Goal: Task Accomplishment & Management: Complete application form

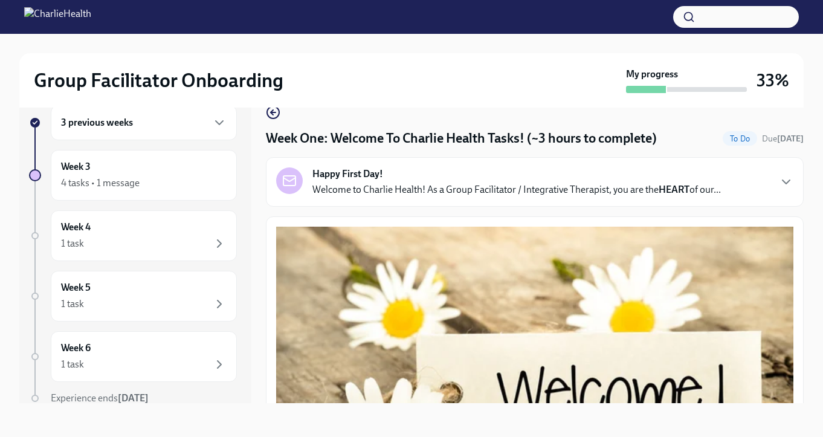
scroll to position [1705, 0]
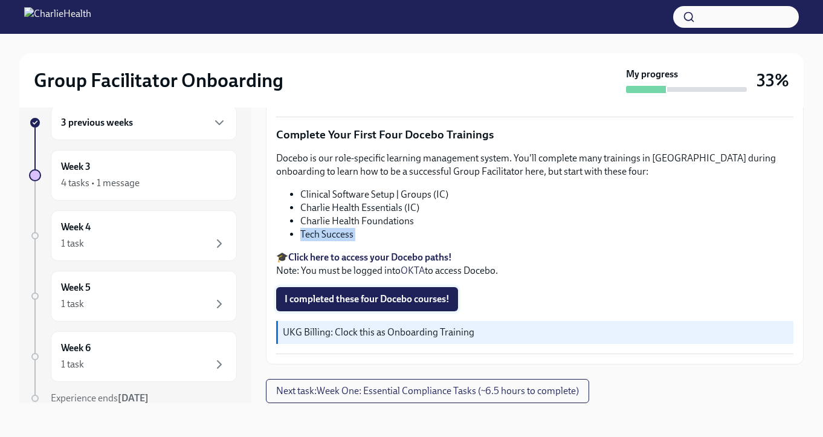
click at [357, 298] on span "I completed these four Docebo courses!" at bounding box center [367, 299] width 165 height 12
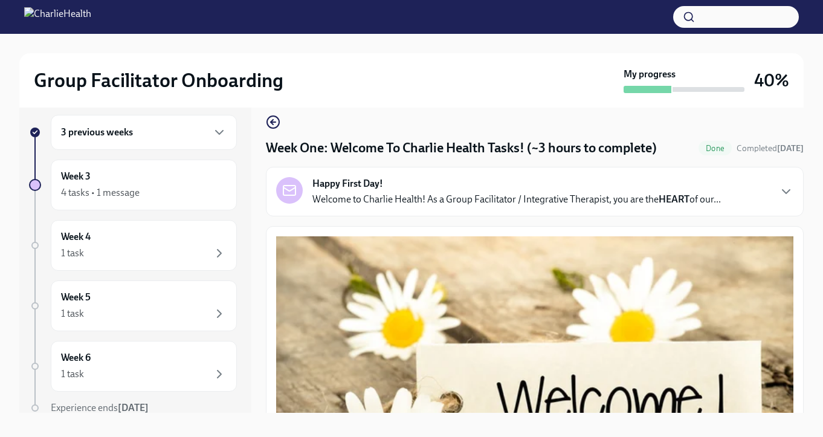
scroll to position [15, 0]
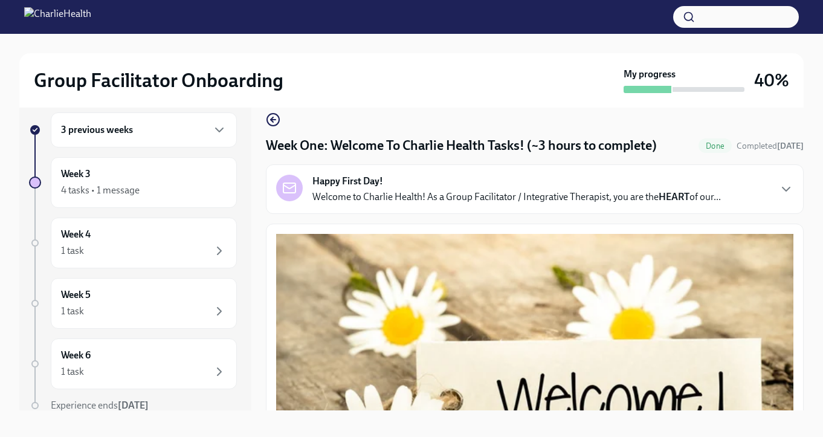
click at [178, 129] on div "3 previous weeks" at bounding box center [144, 130] width 166 height 15
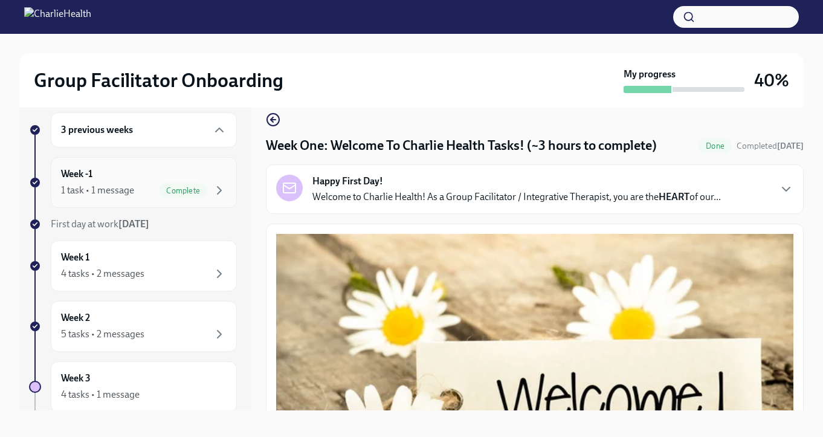
click at [102, 183] on div "Week -1 1 task • 1 message Complete" at bounding box center [144, 182] width 166 height 30
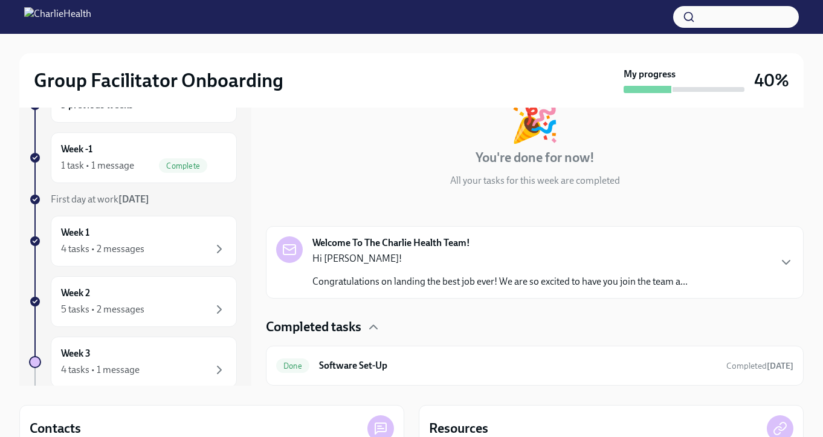
scroll to position [32, 0]
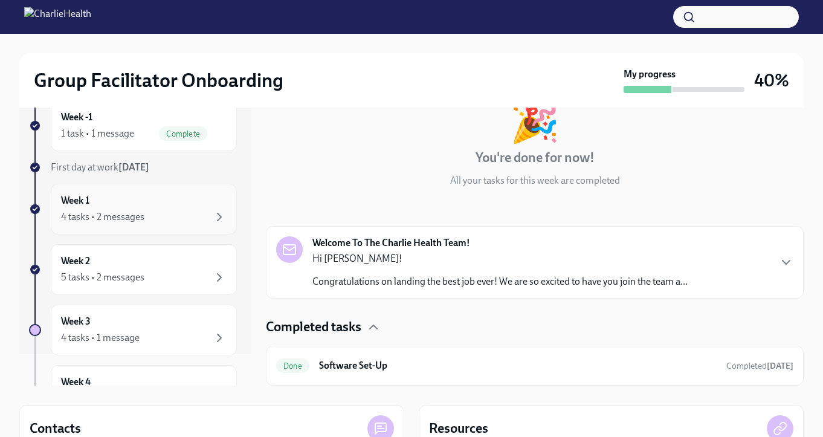
click at [146, 207] on div "Week 1 4 tasks • 2 messages" at bounding box center [144, 209] width 166 height 30
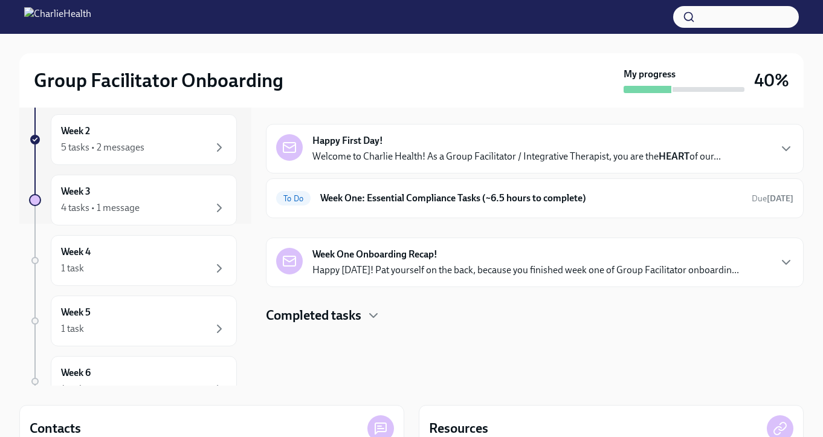
scroll to position [185, 0]
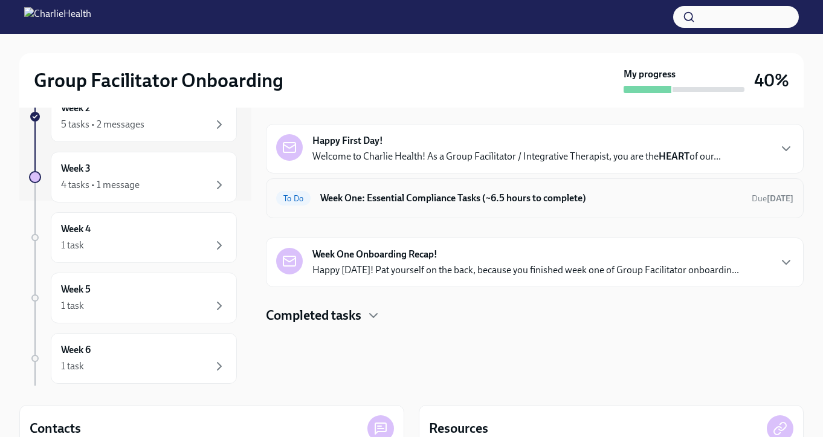
click at [401, 199] on h6 "Week One: Essential Compliance Tasks (~6.5 hours to complete)" at bounding box center [531, 198] width 422 height 13
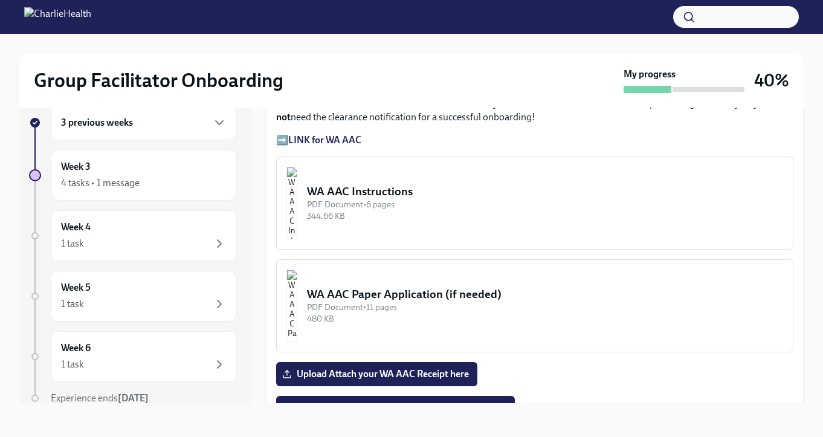
scroll to position [1033, 0]
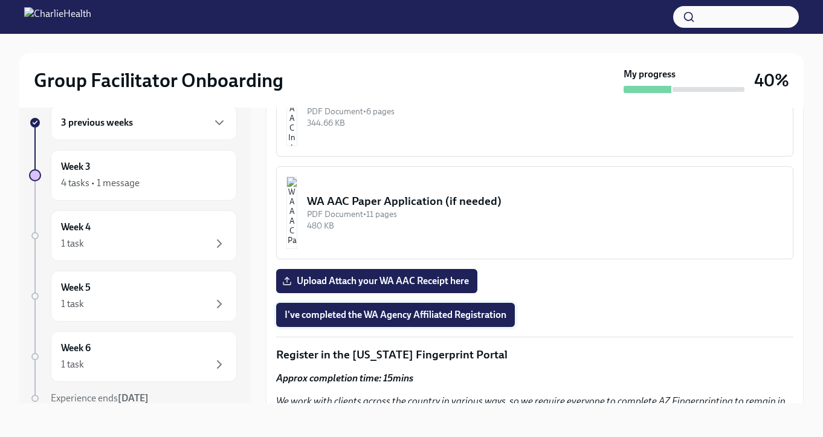
click at [372, 313] on span "I've completed the WA Agency Affiliated Registration" at bounding box center [396, 315] width 222 height 12
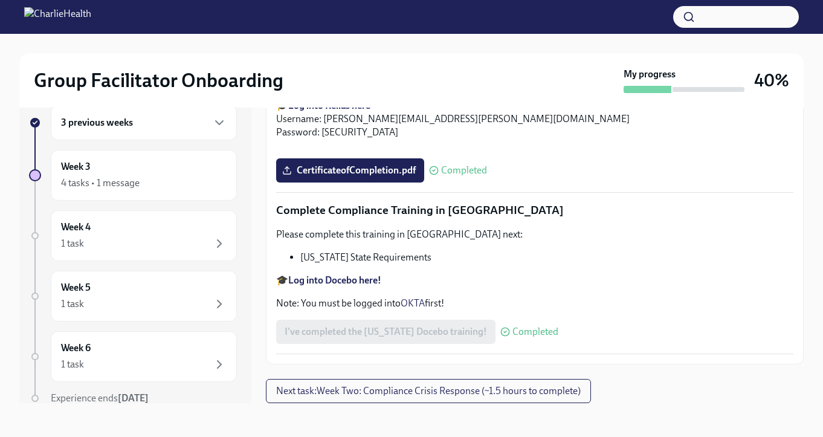
scroll to position [2726, 0]
click at [398, 395] on span "Next task : Week Two: Compliance Crisis Response (~1.5 hours to complete)" at bounding box center [428, 391] width 305 height 12
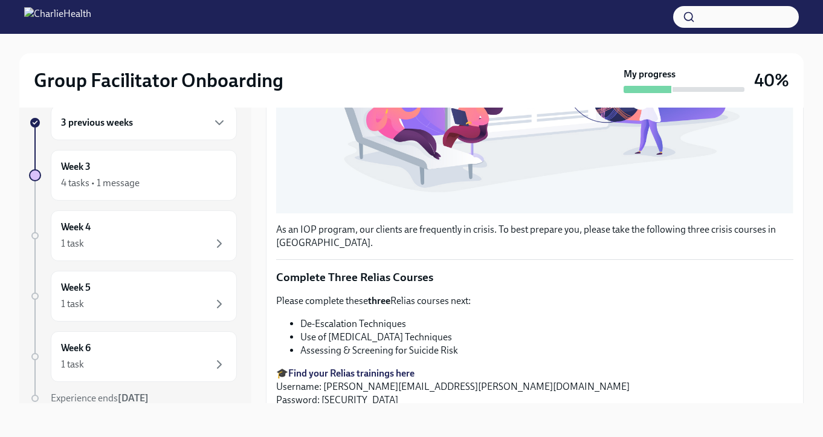
scroll to position [477, 0]
